Goal: Information Seeking & Learning: Learn about a topic

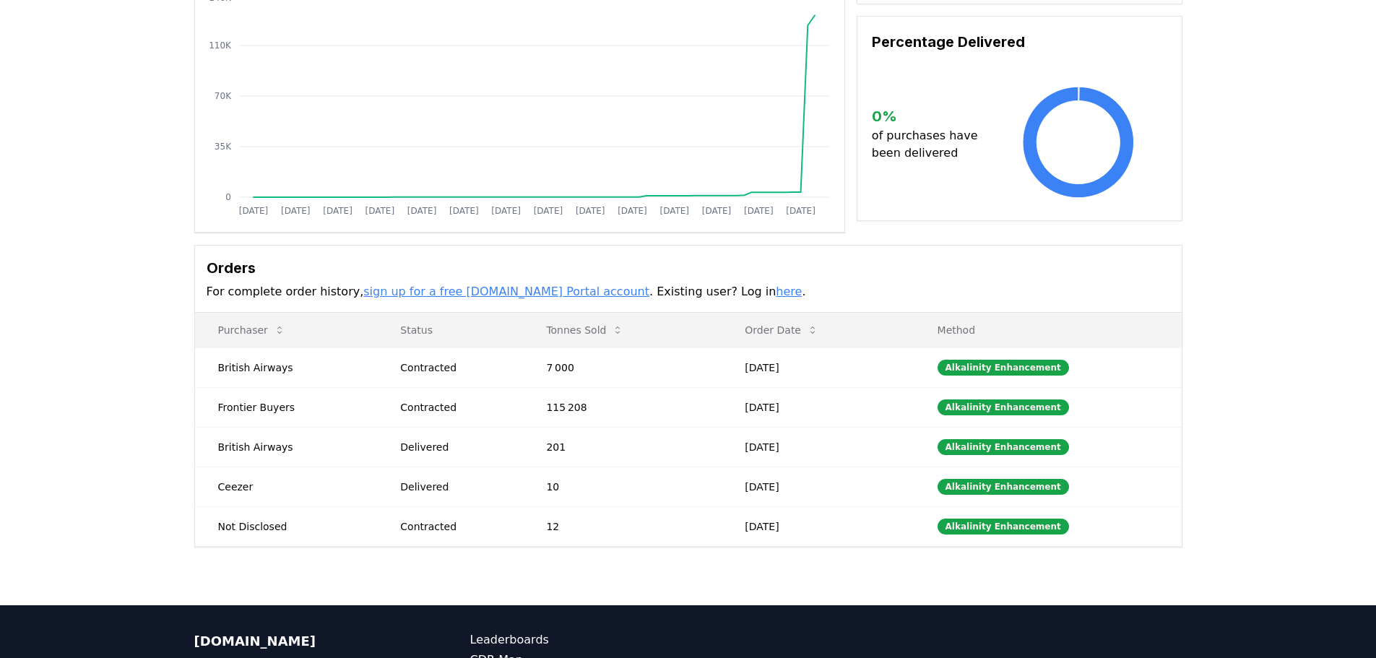
scroll to position [212, 0]
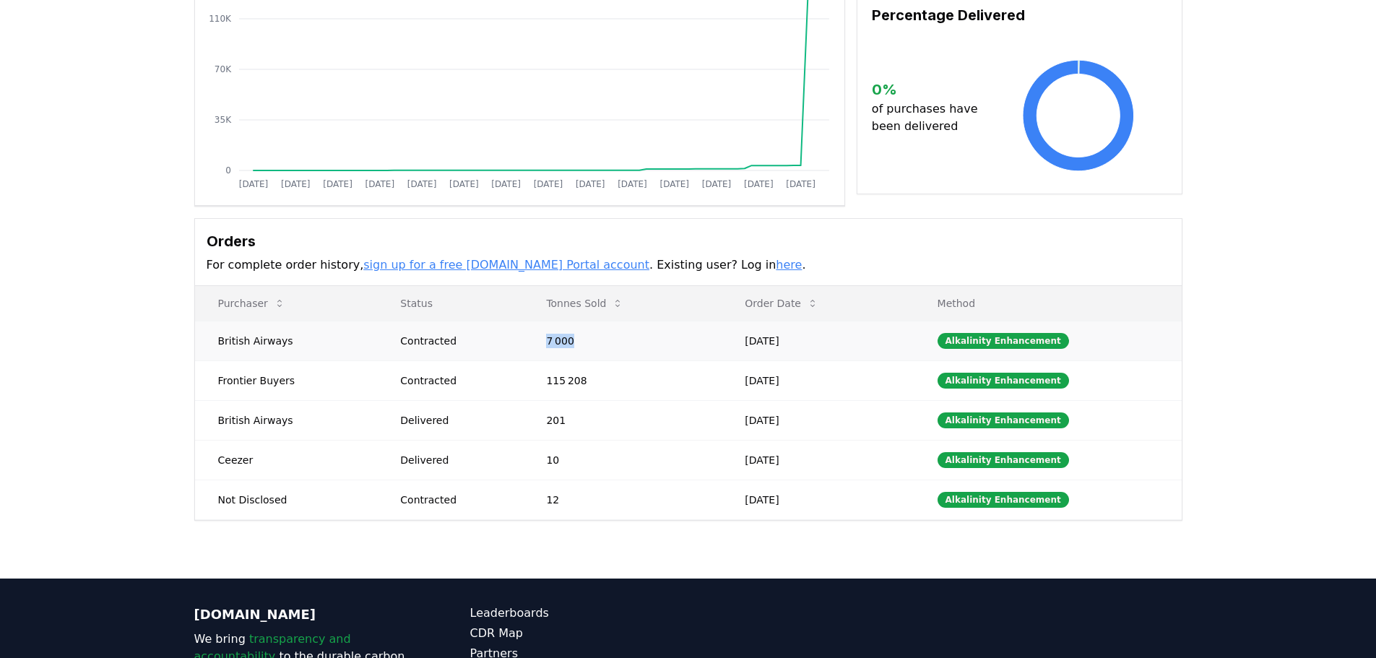
drag, startPoint x: 524, startPoint y: 342, endPoint x: 573, endPoint y: 349, distance: 49.5
click at [573, 349] on tr "British Airways Contracted 7 000 Sep 20, 2025 Alkalinity Enhancement" at bounding box center [688, 341] width 986 height 40
drag, startPoint x: 604, startPoint y: 374, endPoint x: 524, endPoint y: 378, distance: 80.2
click at [524, 378] on tr "Frontier Buyers Contracted 115 208 Aug 26, 2025 Alkalinity Enhancement" at bounding box center [688, 380] width 986 height 40
drag, startPoint x: 576, startPoint y: 440, endPoint x: 541, endPoint y: 422, distance: 39.7
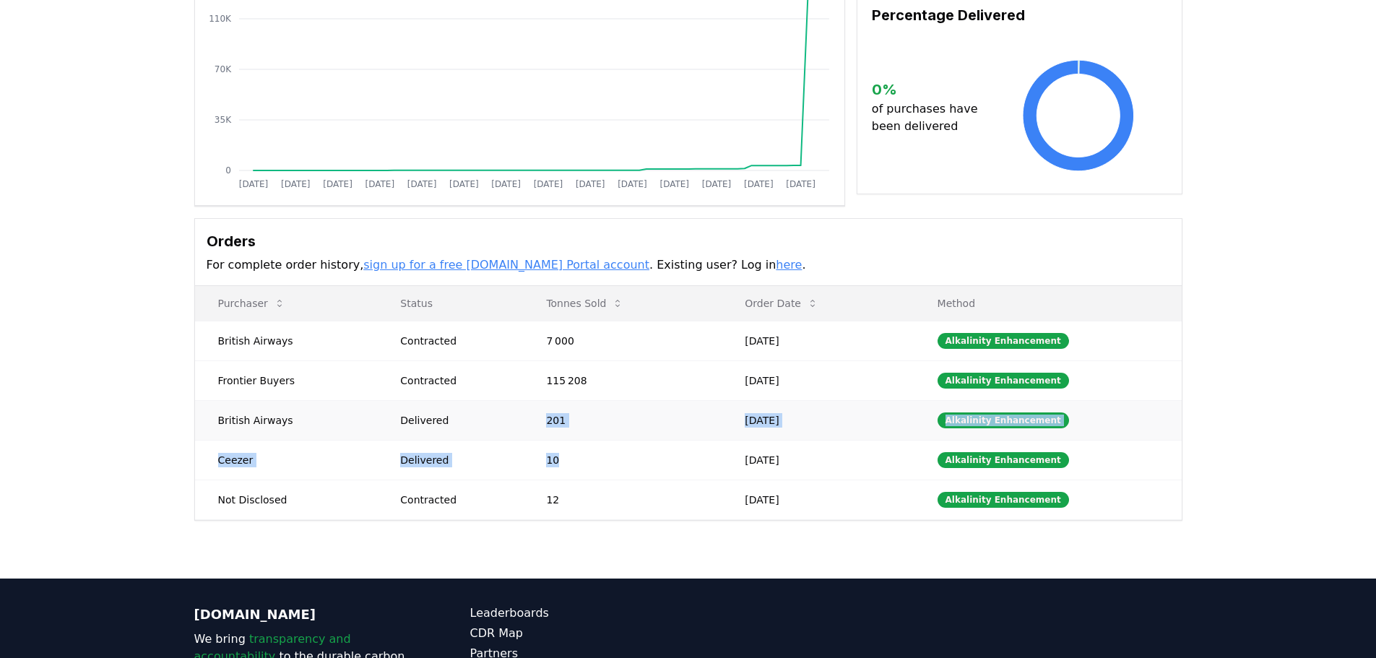
click at [541, 422] on tbody "British Airways Contracted 7 000 Sep 20, 2025 Alkalinity Enhancement Frontier B…" at bounding box center [688, 420] width 986 height 199
click at [541, 422] on td "201" at bounding box center [622, 420] width 199 height 40
drag, startPoint x: 575, startPoint y: 459, endPoint x: 545, endPoint y: 458, distance: 29.6
click at [545, 458] on td "10" at bounding box center [622, 460] width 199 height 40
drag, startPoint x: 565, startPoint y: 488, endPoint x: 540, endPoint y: 495, distance: 26.3
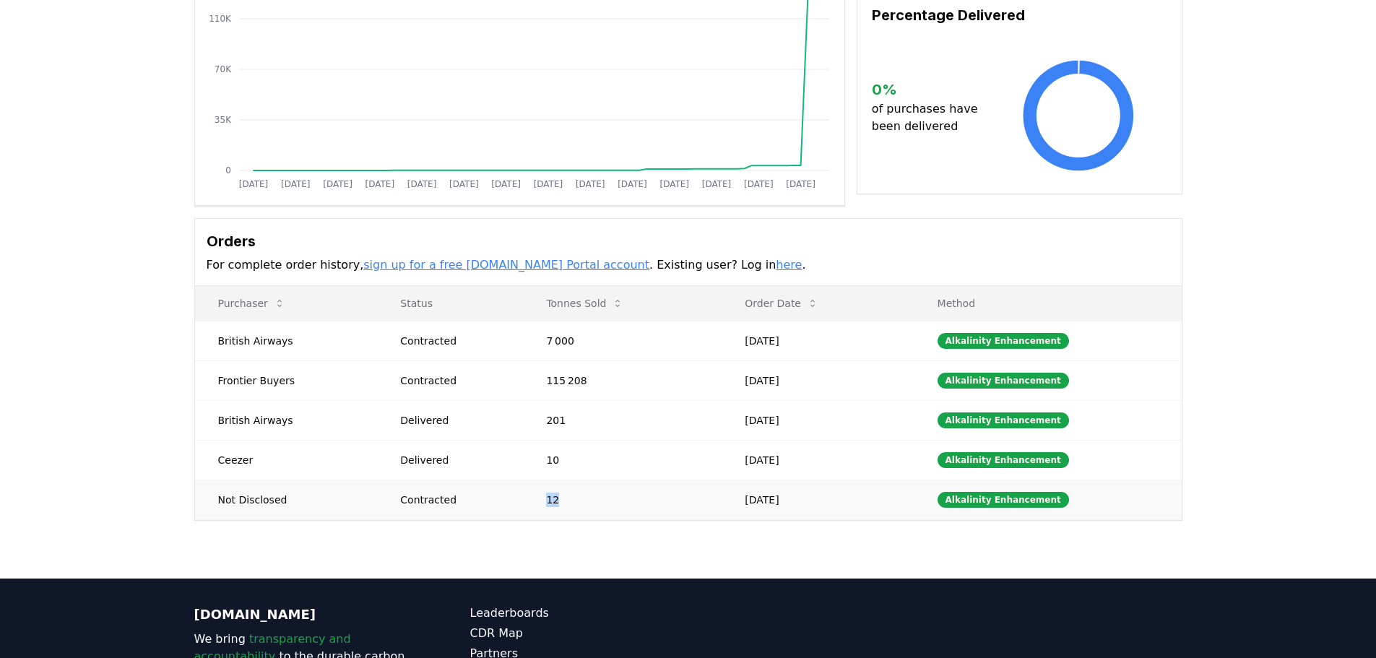
click at [540, 495] on td "12" at bounding box center [622, 499] width 199 height 40
click at [550, 530] on div "Supplier Metrics Total Sales Tonnes Sold Tonnes Delivered Jan 2019 Jul 2019 Jan…" at bounding box center [688, 238] width 1376 height 680
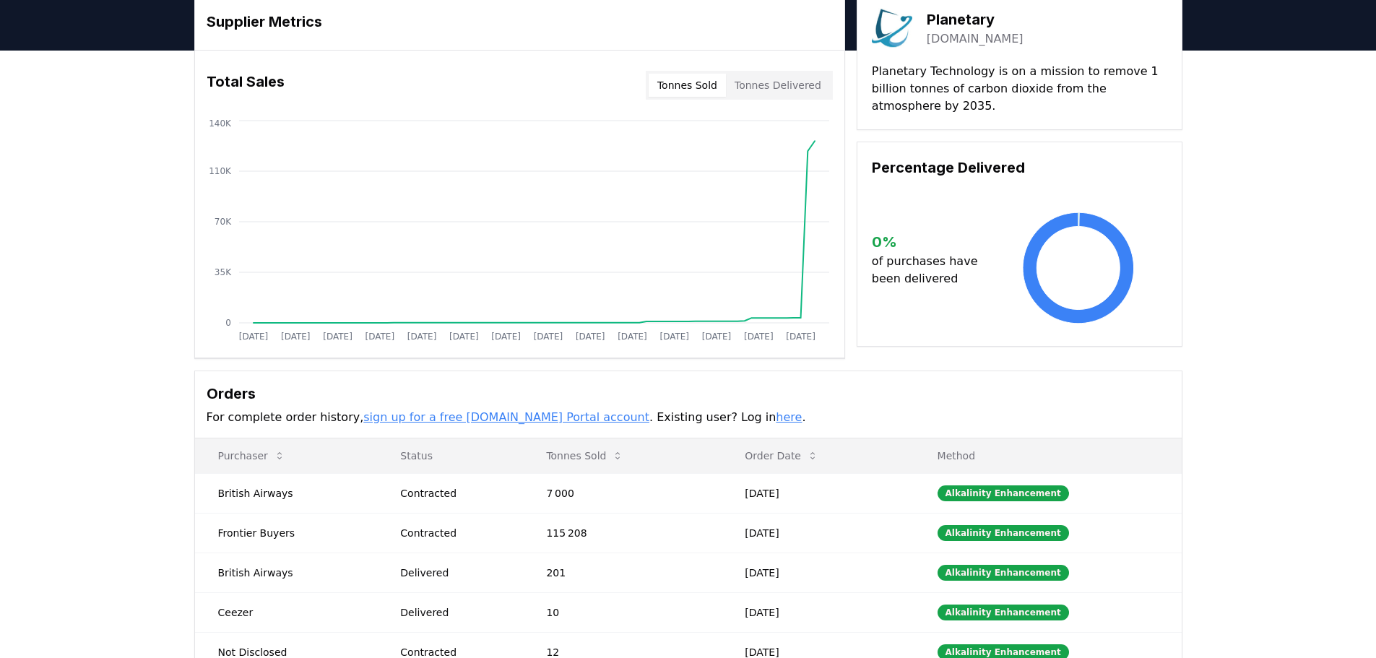
scroll to position [0, 0]
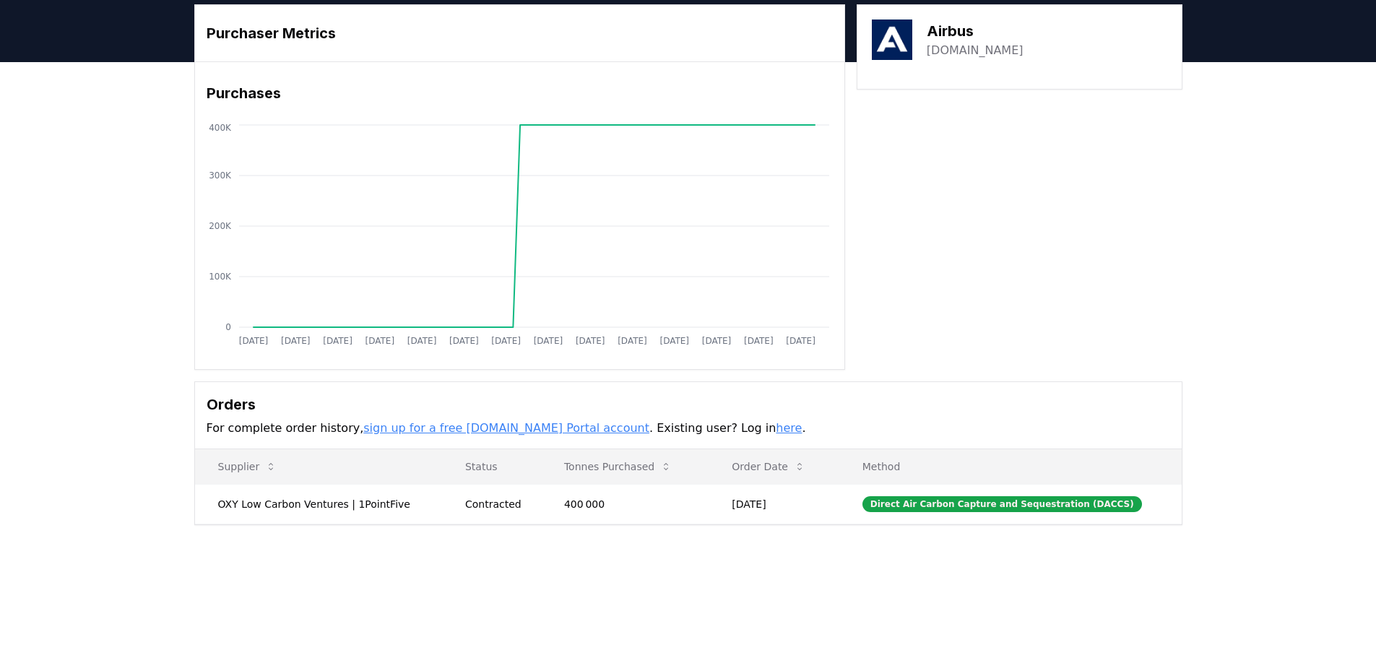
scroll to position [49, 0]
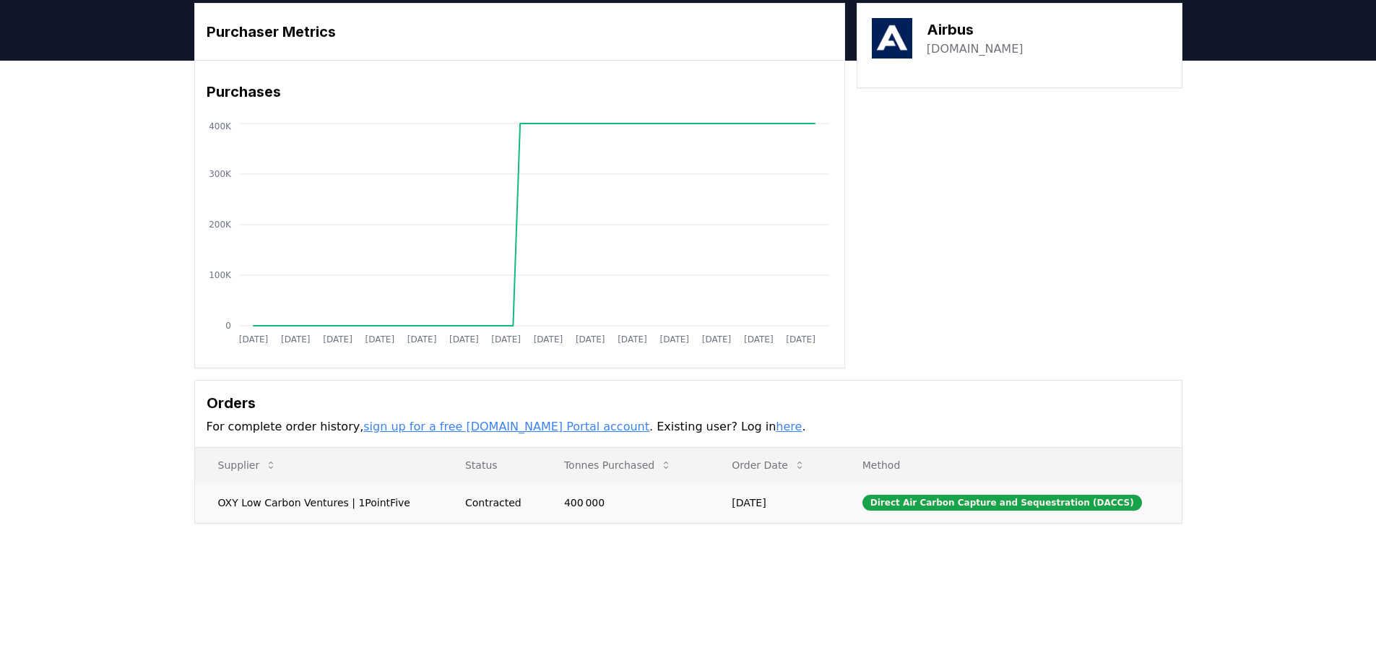
click at [308, 506] on td "OXY Low Carbon Ventures | 1PointFive" at bounding box center [318, 502] width 247 height 40
drag, startPoint x: 394, startPoint y: 501, endPoint x: 216, endPoint y: 509, distance: 178.5
click at [216, 509] on td "OXY Low Carbon Ventures | 1PointFive" at bounding box center [318, 502] width 247 height 40
drag, startPoint x: 216, startPoint y: 509, endPoint x: 313, endPoint y: 504, distance: 97.6
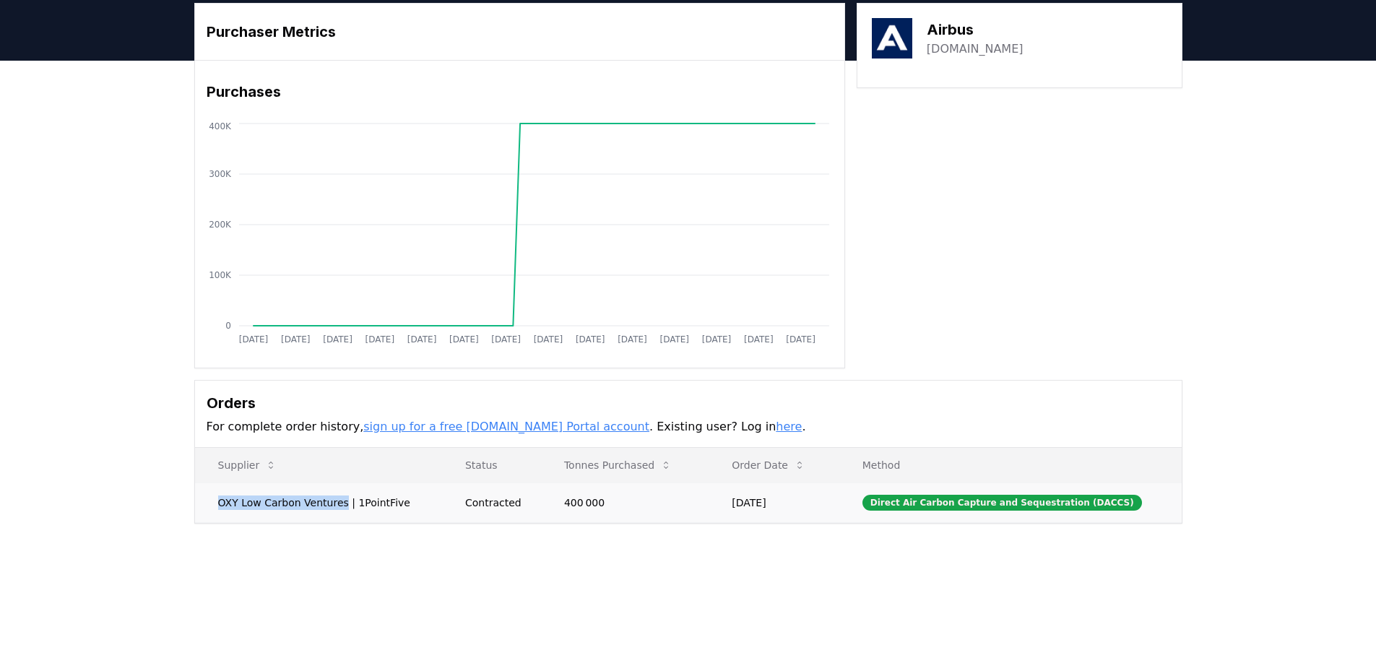
click at [313, 504] on td "OXY Low Carbon Ventures | 1PointFive" at bounding box center [318, 502] width 247 height 40
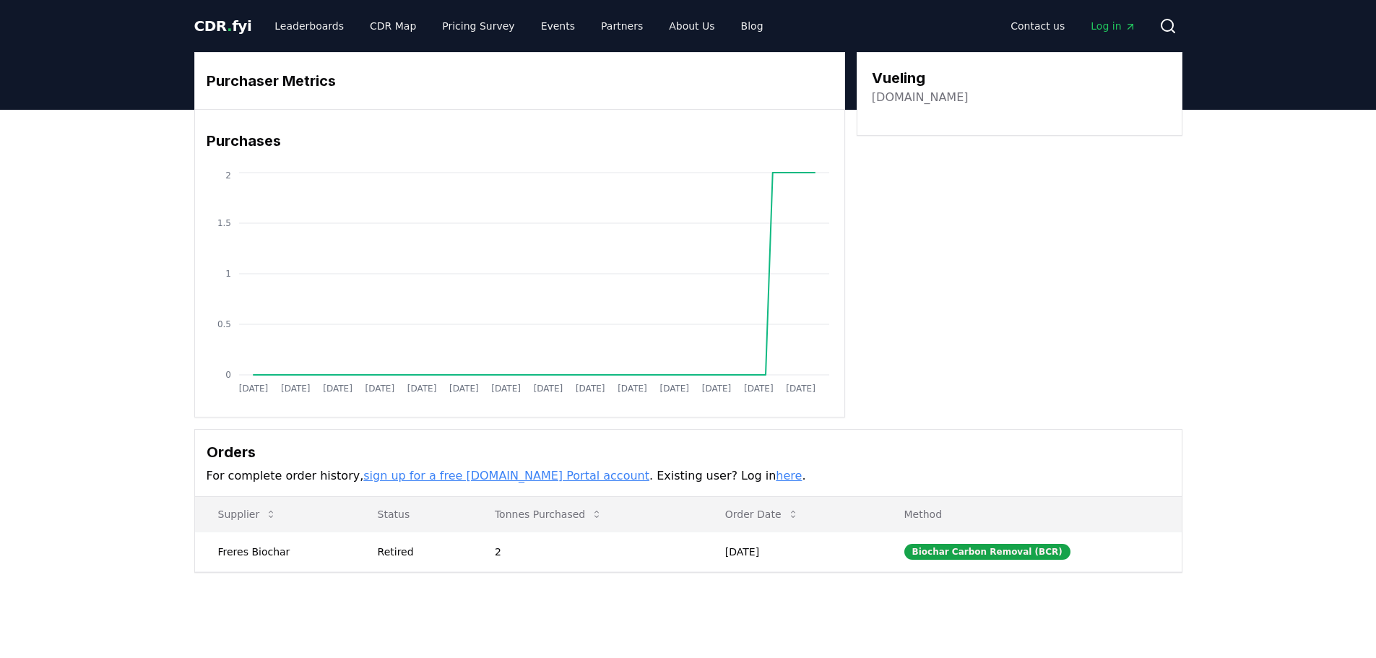
scroll to position [18, 0]
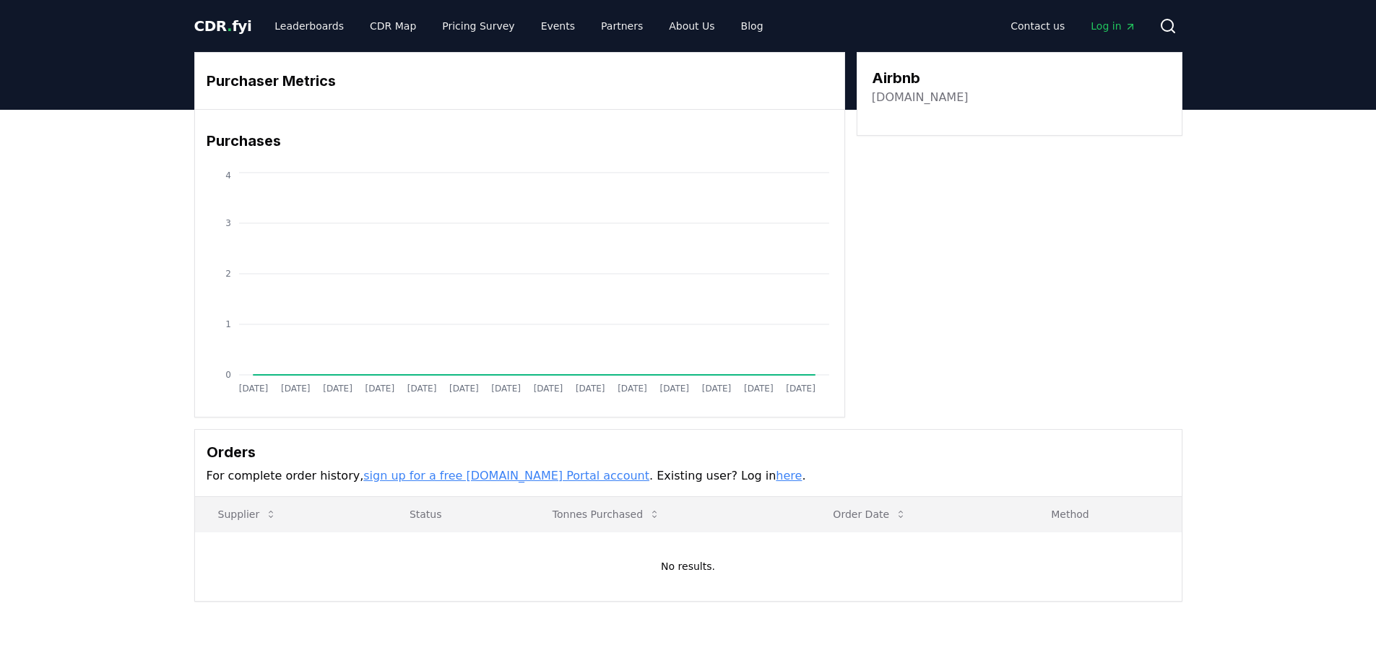
click at [776, 479] on link "here" at bounding box center [789, 476] width 26 height 14
